Goal: Task Accomplishment & Management: Manage account settings

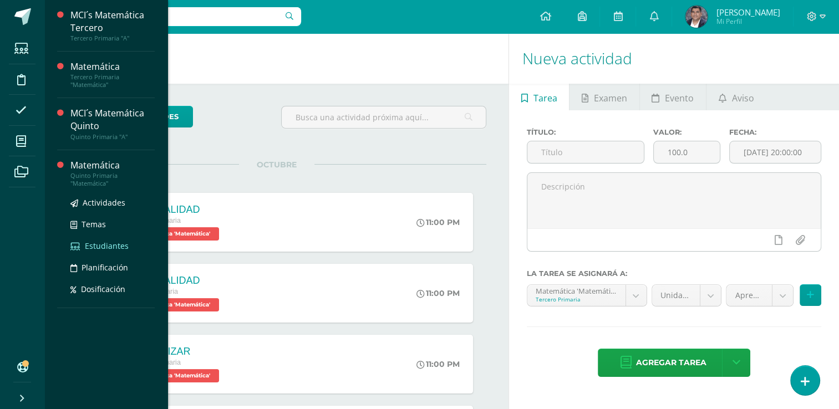
click at [102, 242] on span "Estudiantes" at bounding box center [107, 246] width 44 height 11
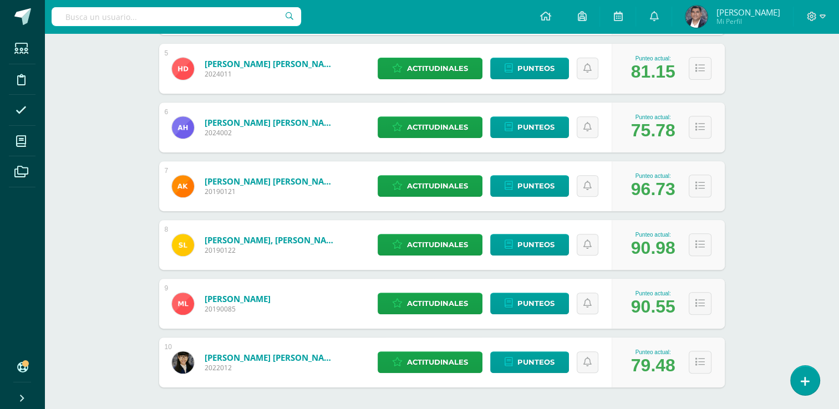
scroll to position [480, 0]
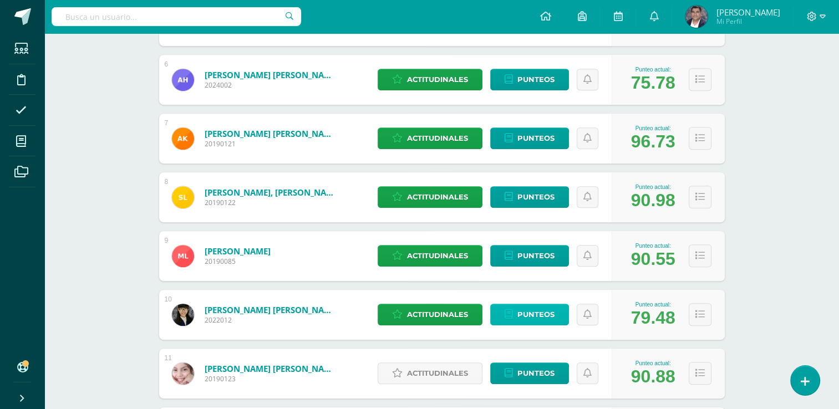
click at [521, 315] on span "Punteos" at bounding box center [535, 314] width 37 height 21
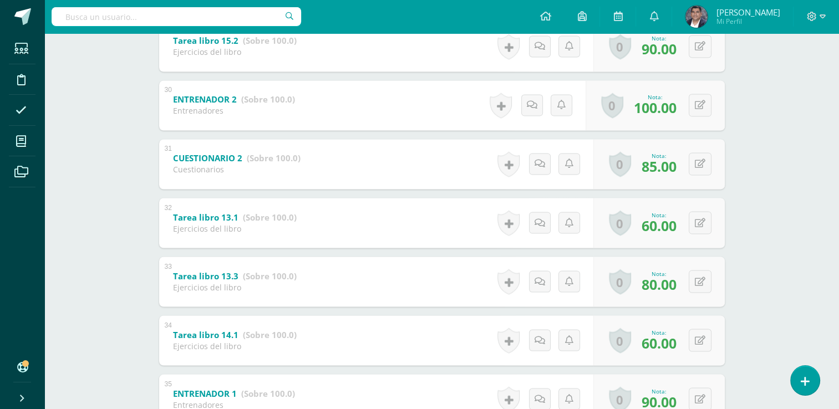
scroll to position [1881, 0]
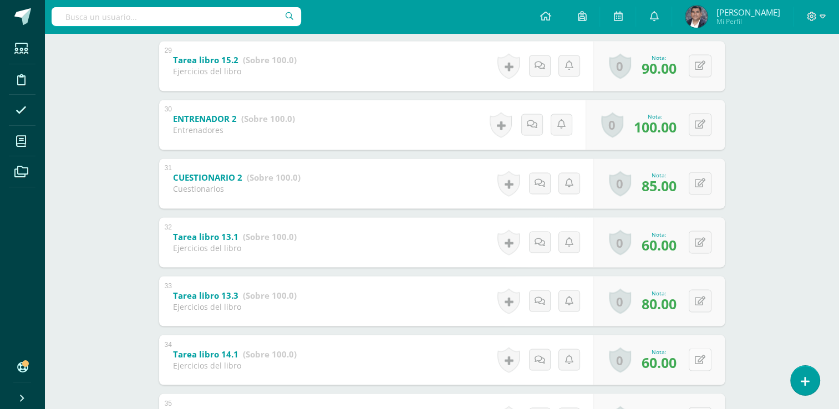
click at [695, 356] on button at bounding box center [700, 359] width 23 height 23
type input "100"
click at [690, 243] on div "0 Logros Logros obtenidos Aún no hay logros agregados Nota: 60.00" at bounding box center [658, 242] width 131 height 50
click at [700, 245] on button at bounding box center [707, 242] width 23 height 23
type input "100"
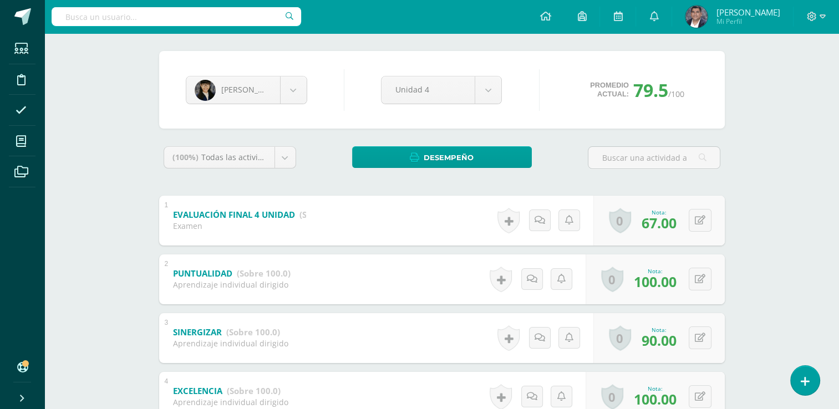
scroll to position [0, 0]
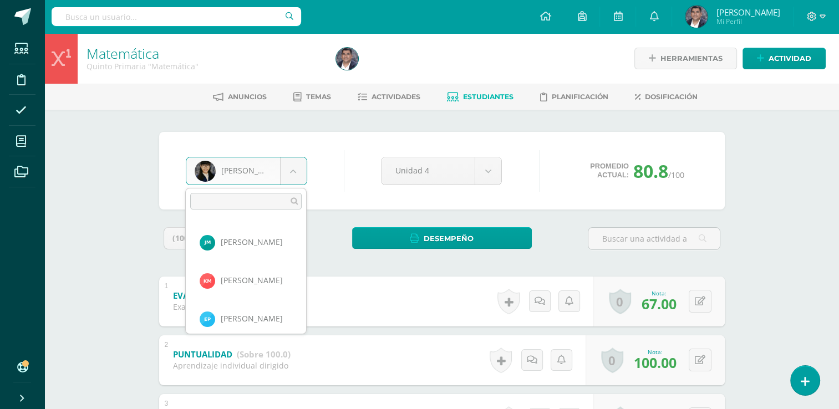
scroll to position [456, 0]
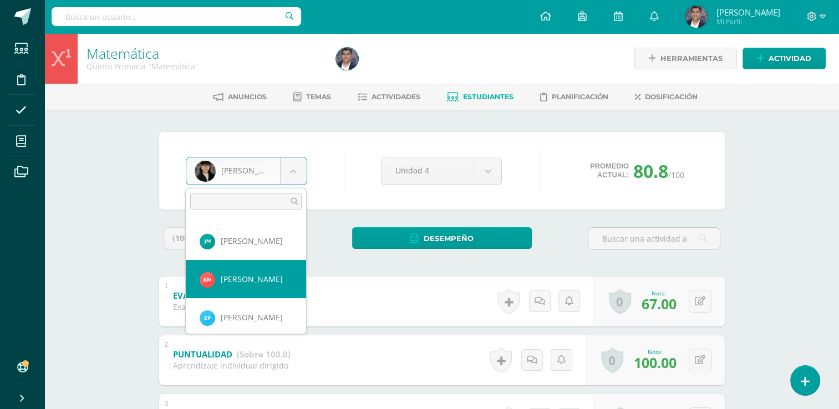
select select "645"
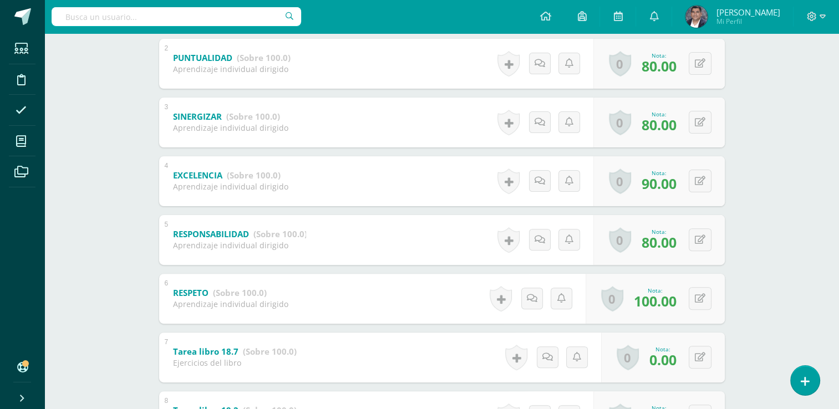
scroll to position [333, 0]
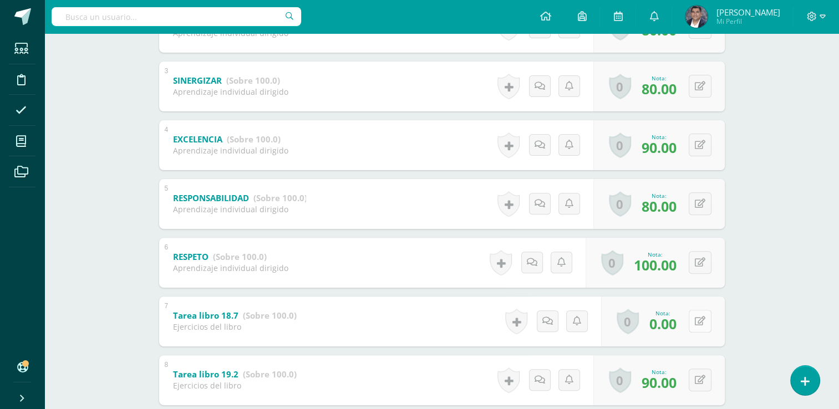
click at [704, 325] on button at bounding box center [700, 321] width 23 height 23
type input "100"
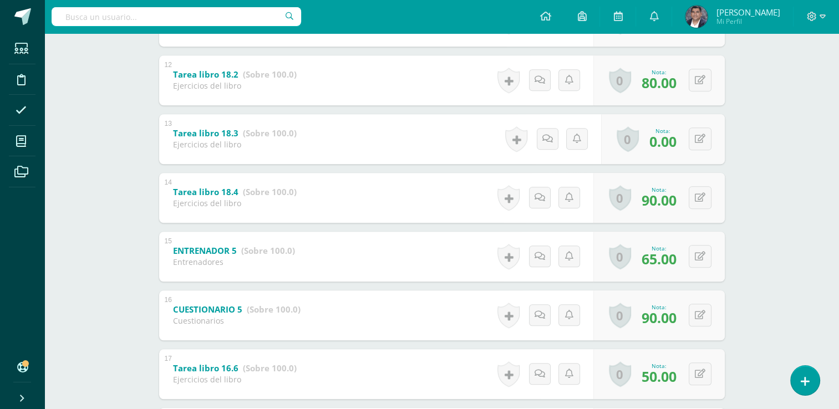
scroll to position [887, 0]
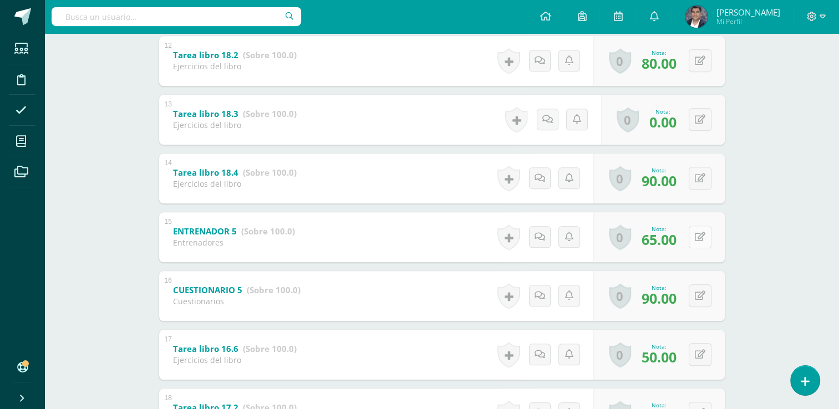
click at [701, 244] on button at bounding box center [700, 237] width 23 height 23
type input "80"
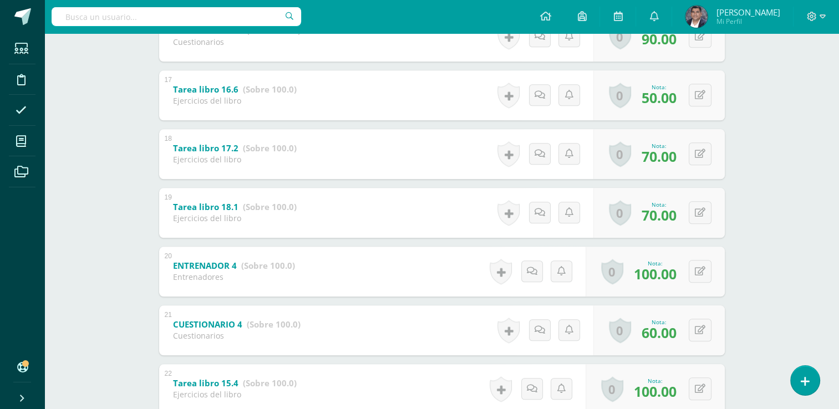
scroll to position [1164, 0]
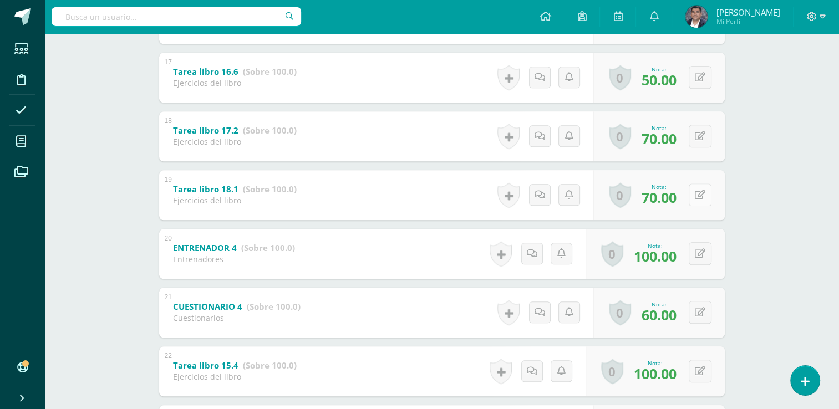
click at [694, 201] on button at bounding box center [700, 194] width 23 height 23
type input "100"
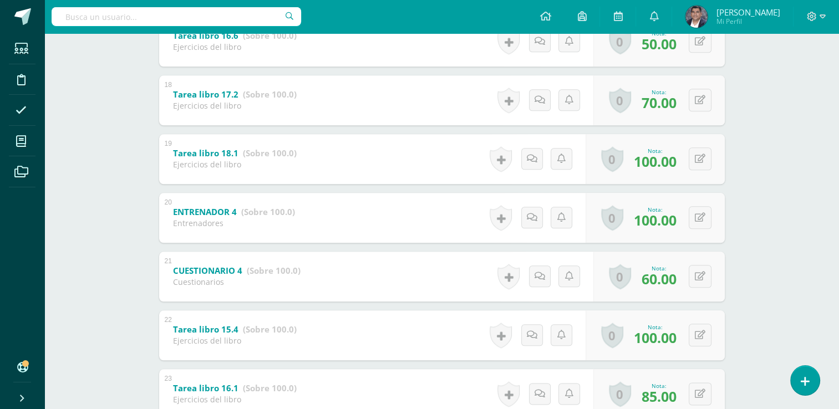
scroll to position [1220, 0]
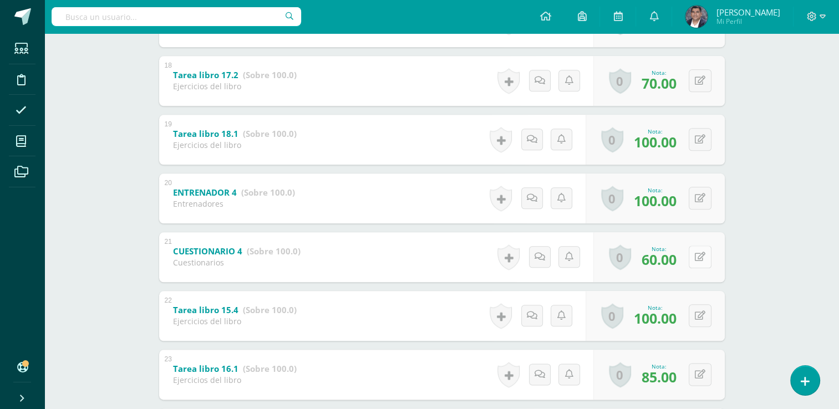
click at [701, 257] on icon at bounding box center [700, 256] width 11 height 9
type input "80"
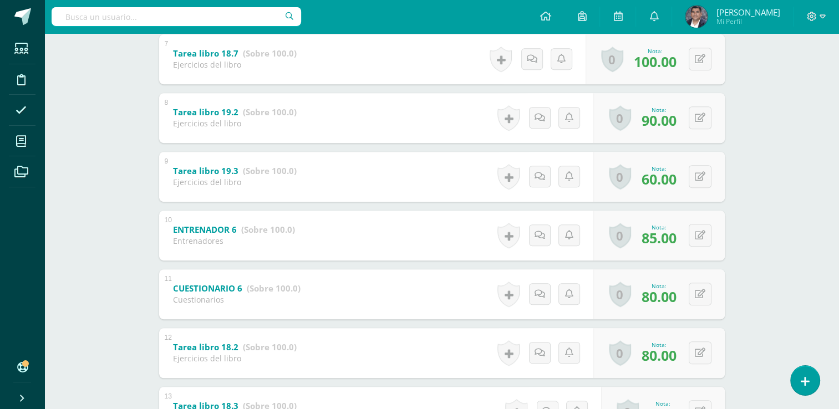
scroll to position [737, 0]
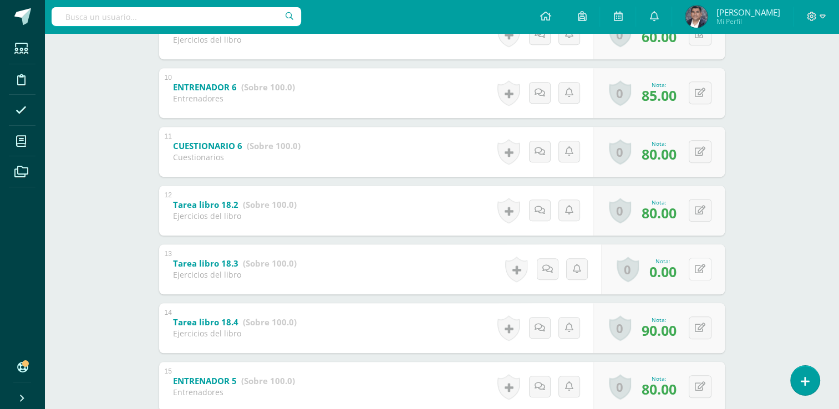
click at [692, 270] on div "0 [GEOGRAPHIC_DATA] Logros obtenidos Aún no hay logros agregados Nota: 0.00" at bounding box center [663, 269] width 124 height 50
click at [702, 272] on icon at bounding box center [707, 268] width 11 height 9
type input "100"
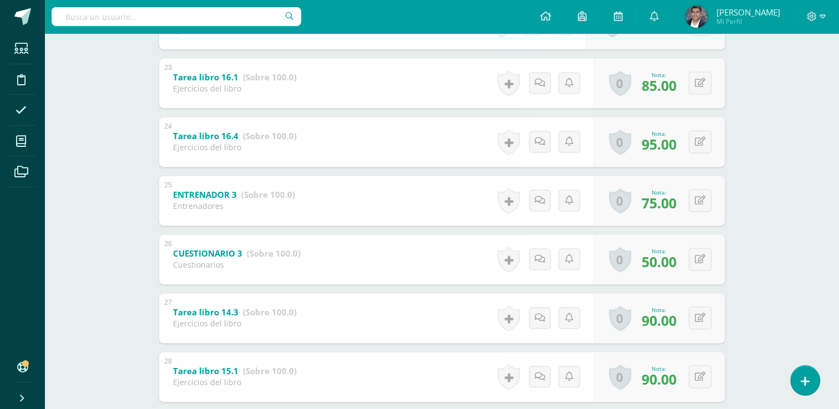
scroll to position [1513, 0]
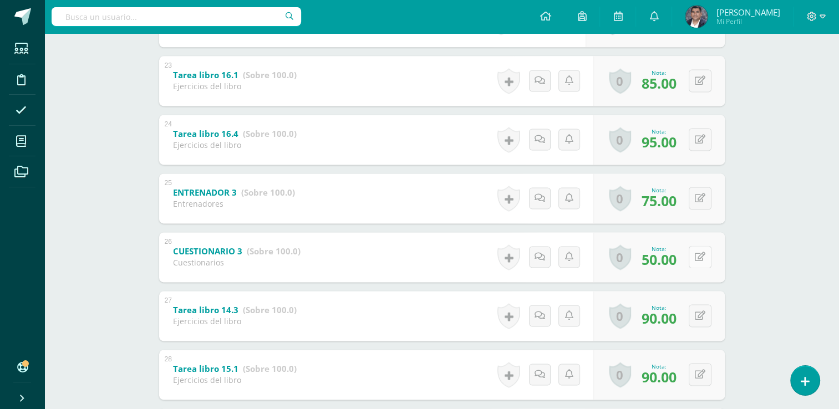
click at [694, 263] on button at bounding box center [700, 257] width 23 height 23
type input "70"
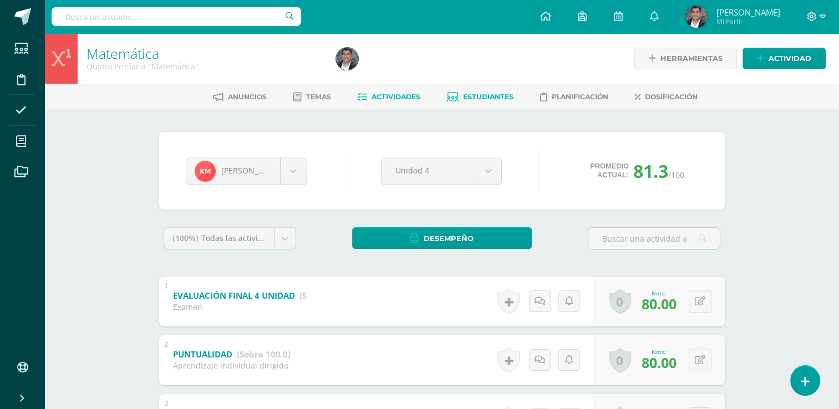
click at [384, 100] on span "Actividades" at bounding box center [395, 97] width 49 height 8
